Goal: Check status

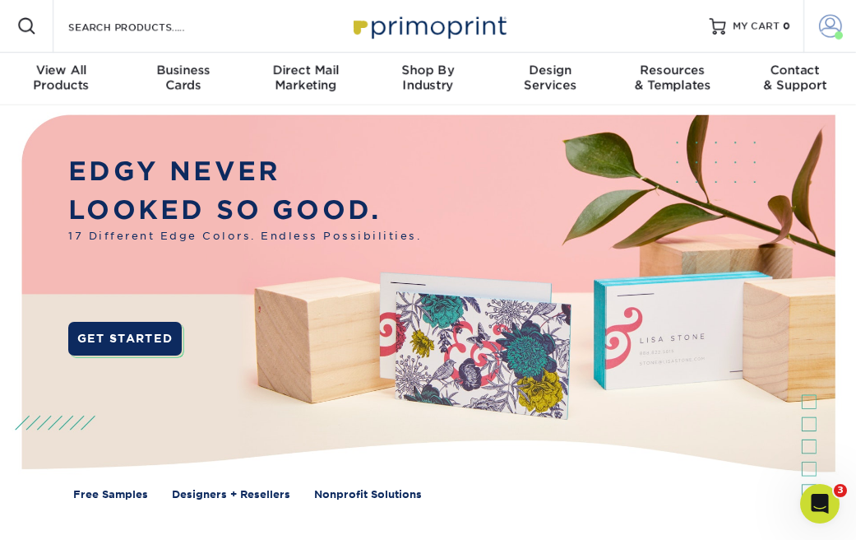
click at [823, 24] on span at bounding box center [830, 26] width 23 height 23
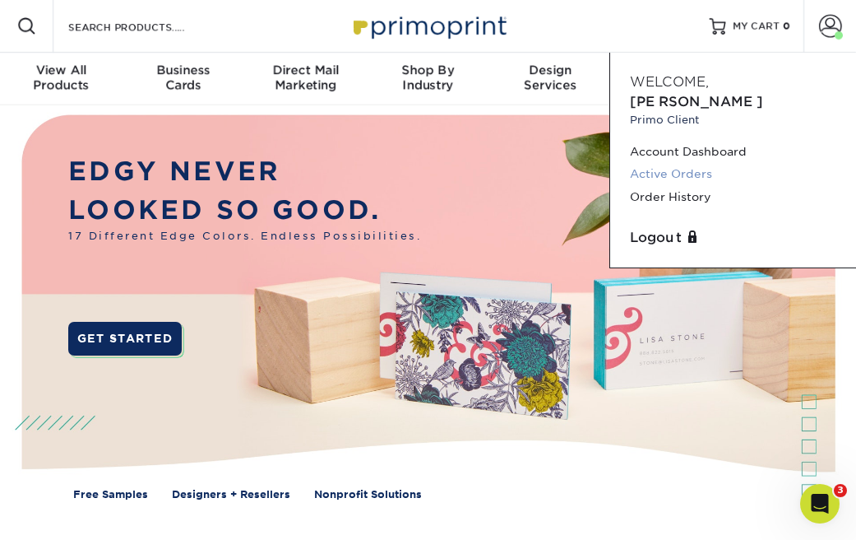
click at [654, 163] on link "Active Orders" at bounding box center [733, 174] width 206 height 22
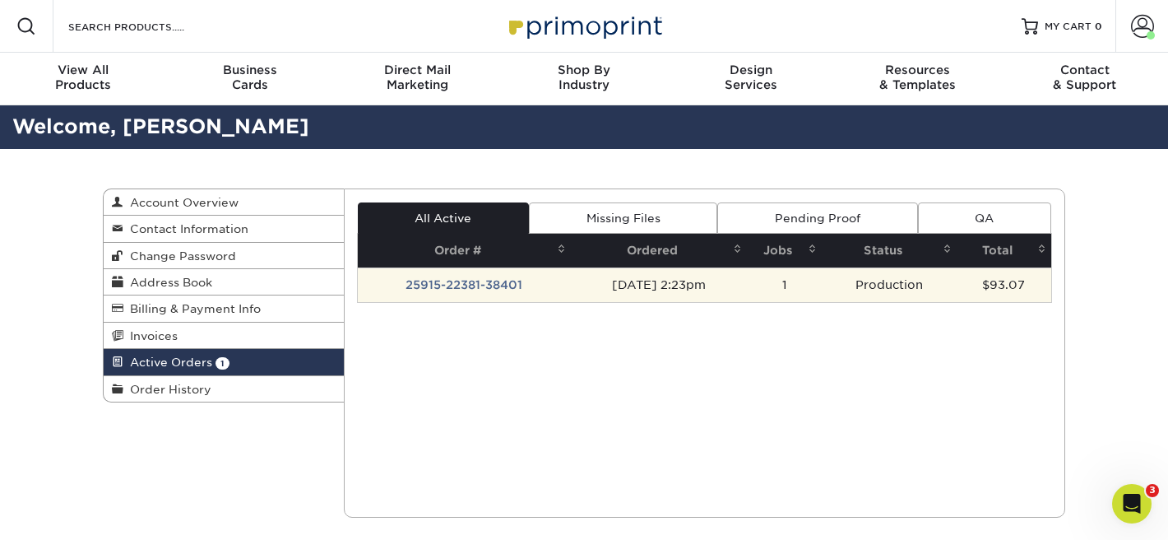
click at [461, 285] on td "25915-22381-38401" at bounding box center [464, 284] width 213 height 35
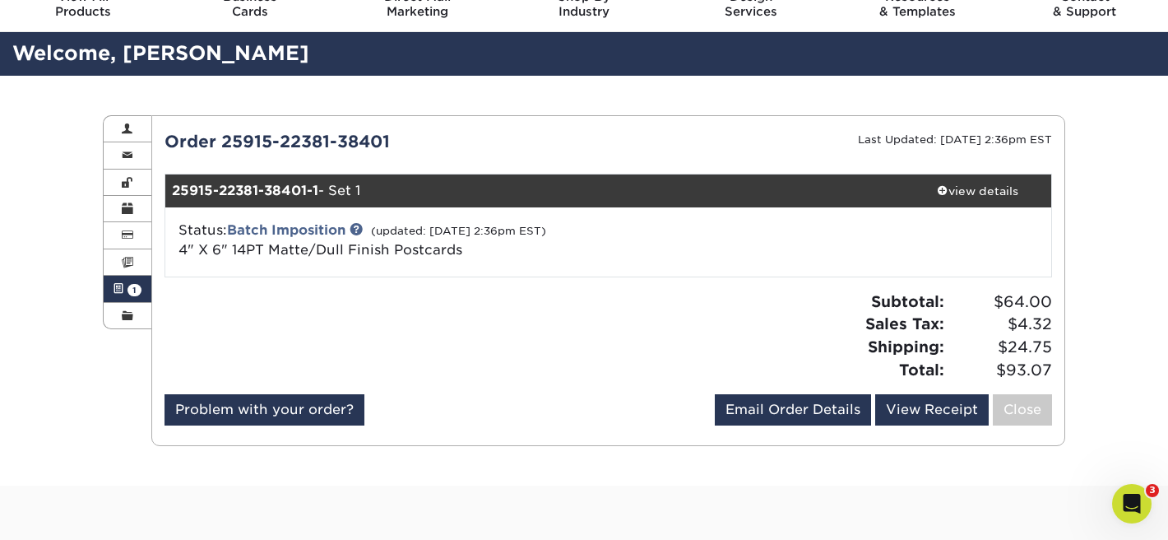
scroll to position [78, 0]
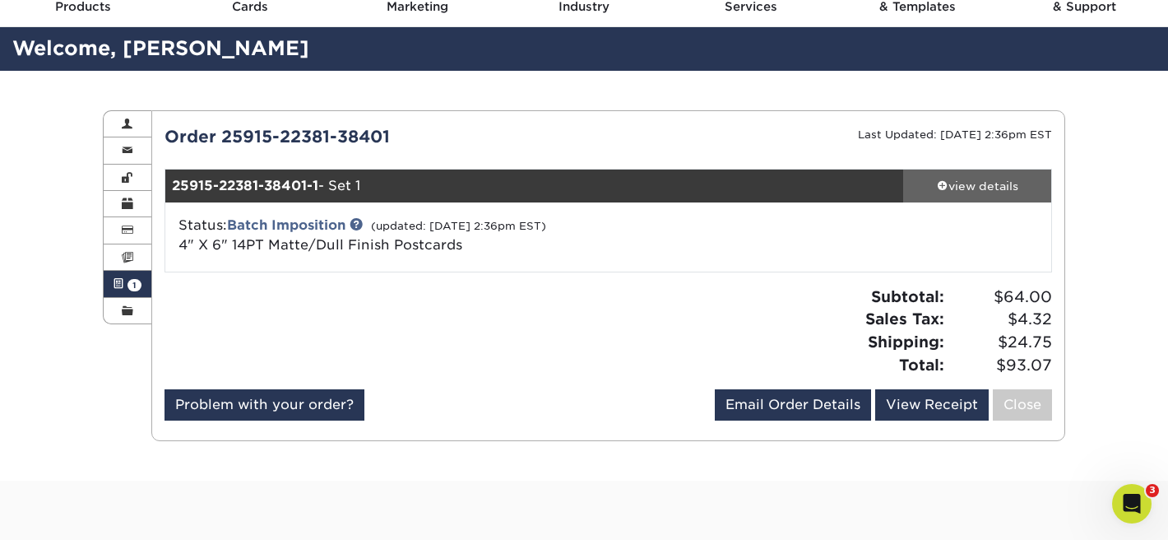
click at [965, 183] on div "view details" at bounding box center [977, 186] width 148 height 16
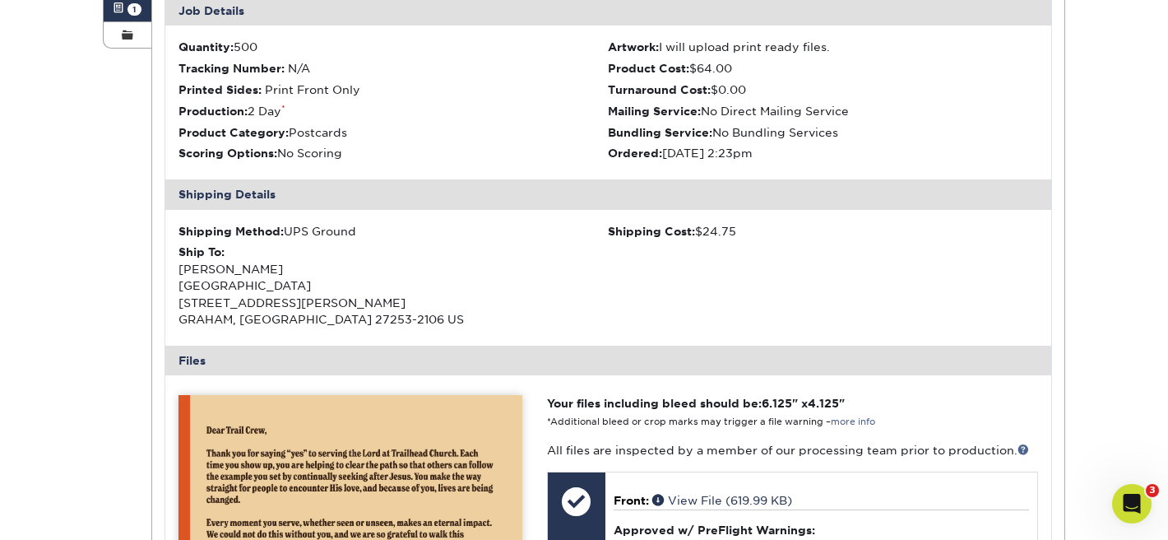
scroll to position [0, 0]
